Goal: Transaction & Acquisition: Purchase product/service

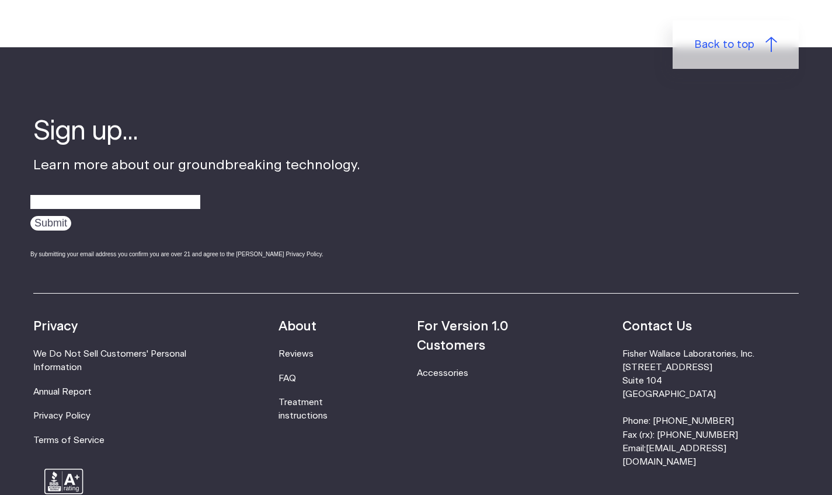
scroll to position [2953, 0]
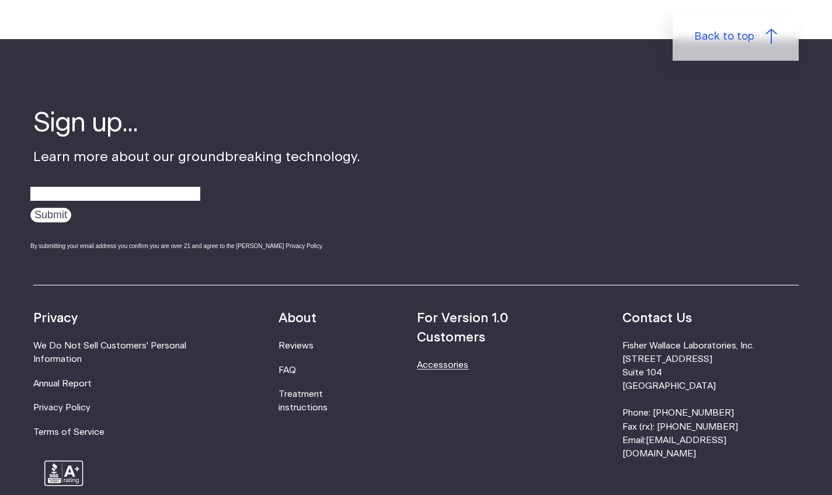
click at [453, 361] on link "Accessories" at bounding box center [442, 365] width 51 height 9
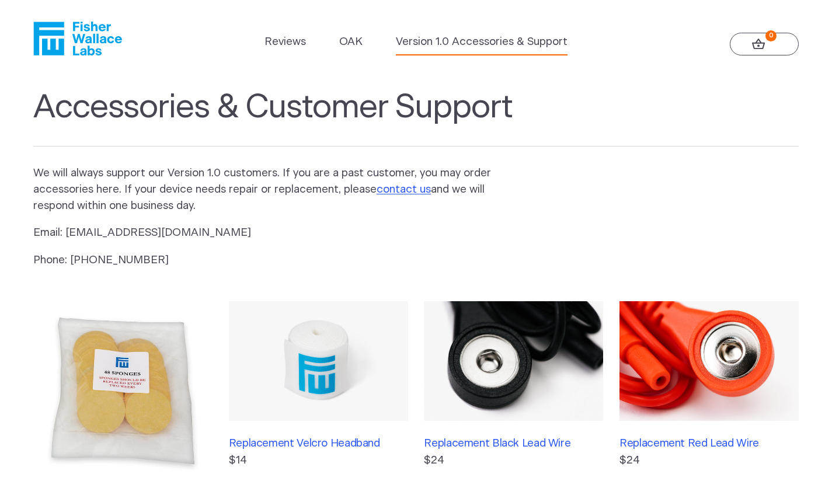
click at [517, 351] on img at bounding box center [513, 361] width 179 height 120
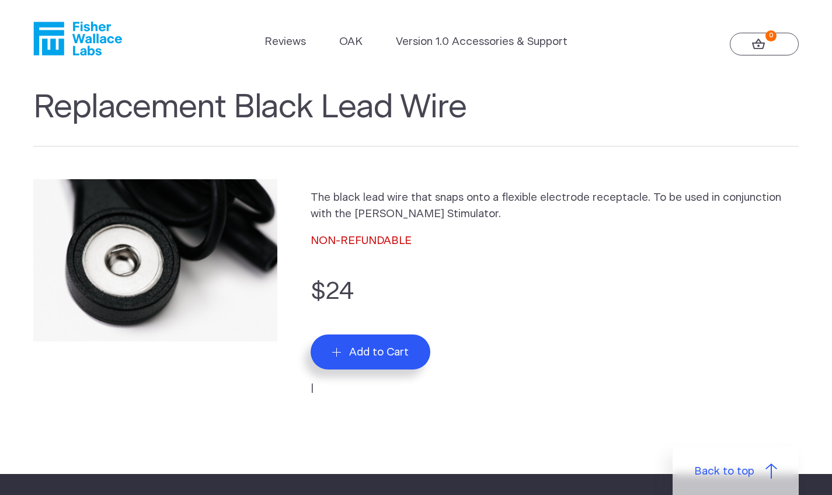
click at [391, 353] on span "Add to Cart" at bounding box center [379, 352] width 60 height 13
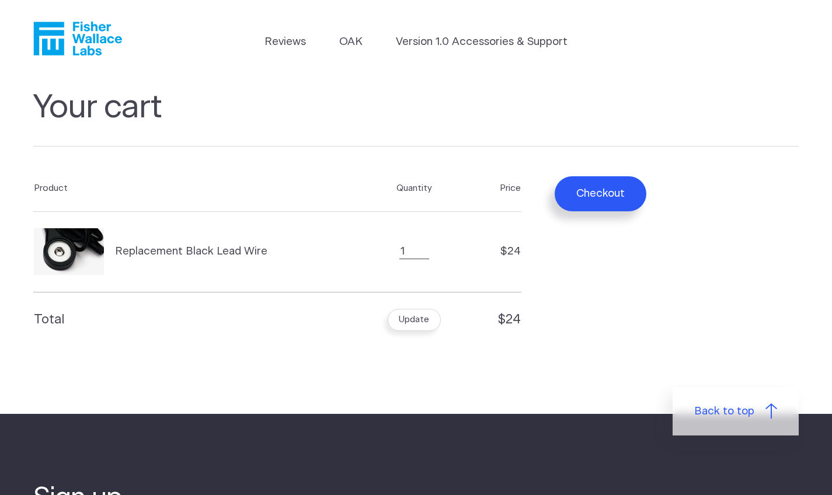
click at [613, 194] on button "Checkout" at bounding box center [600, 193] width 92 height 35
